Goal: Information Seeking & Learning: Learn about a topic

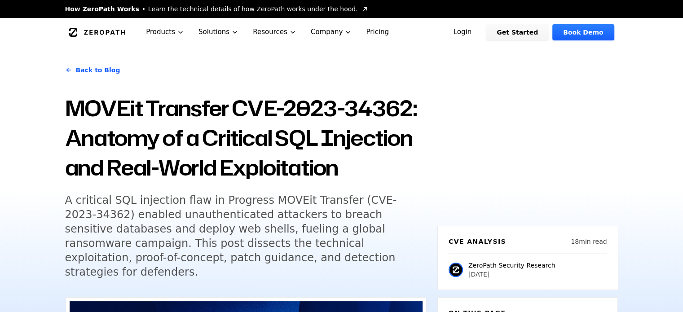
click at [16, 216] on div "Back to Blog MOVEit Transfer CVE-2023-34362: Anatomy of a Critical SQL Injectio…" at bounding box center [341, 190] width 683 height 286
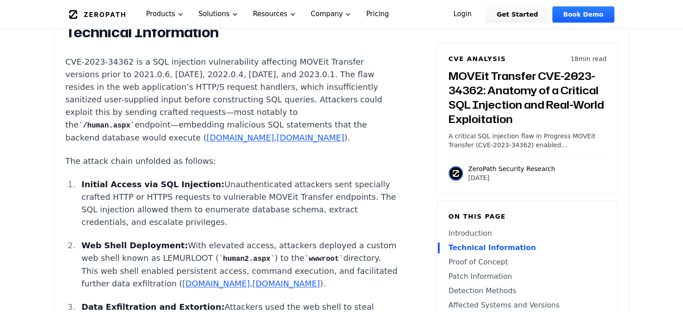
scroll to position [1077, 0]
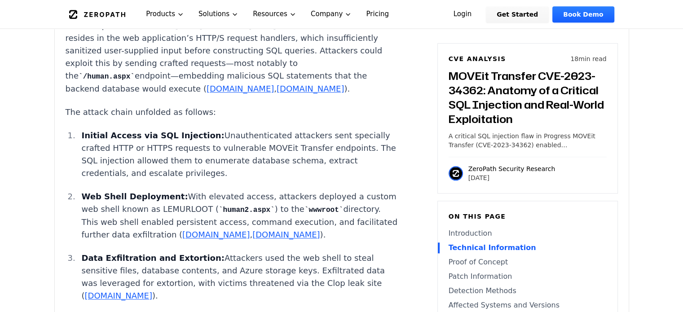
click at [114, 291] on link "[DOMAIN_NAME]" at bounding box center [118, 295] width 67 height 9
